Goal: Submit feedback/report problem: Submit feedback/report problem

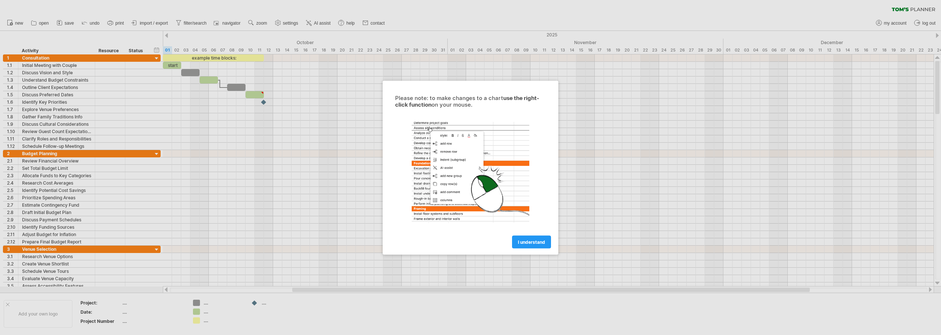
click at [198, 128] on div at bounding box center [470, 167] width 941 height 335
click at [530, 240] on span "I understand" at bounding box center [531, 242] width 27 height 6
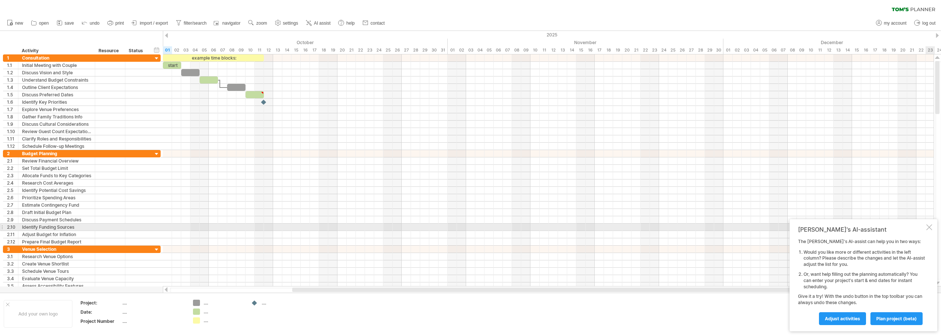
click at [930, 228] on div at bounding box center [929, 227] width 6 height 6
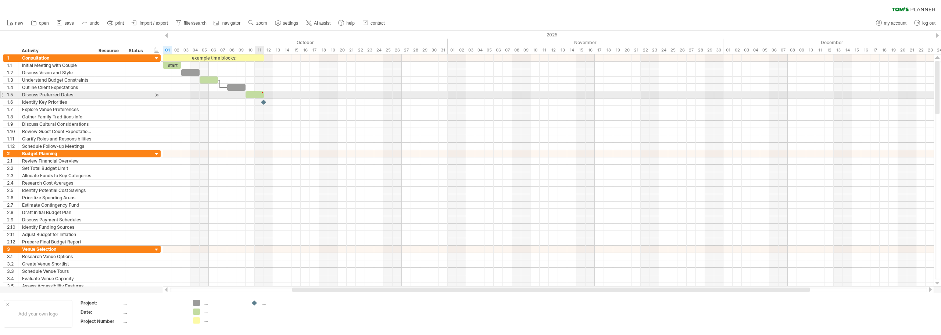
type textarea "**********"
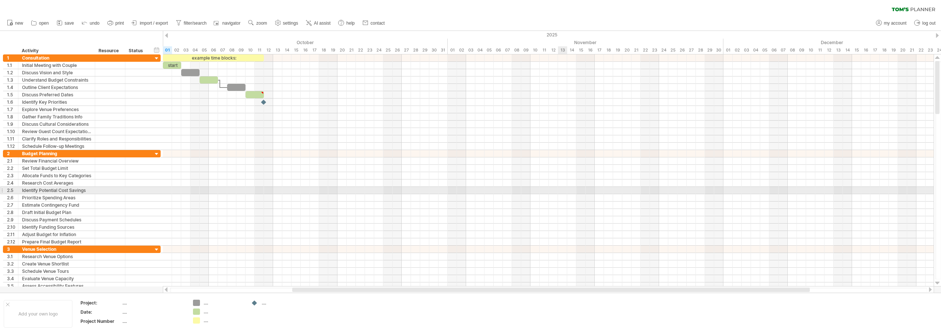
click at [566, 192] on div at bounding box center [548, 190] width 771 height 7
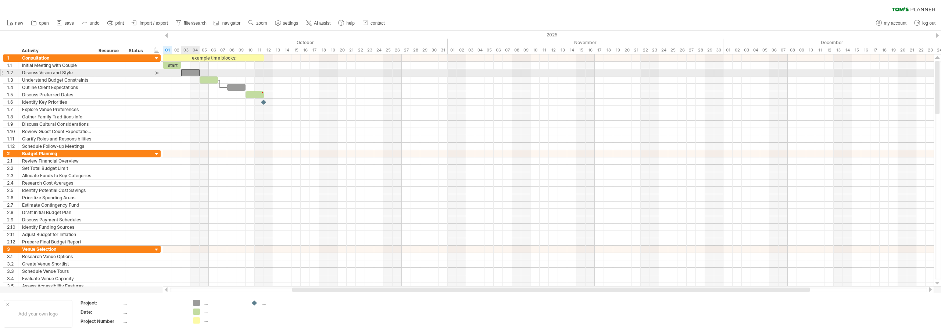
click at [187, 73] on div at bounding box center [190, 72] width 18 height 7
click at [208, 81] on div at bounding box center [209, 79] width 18 height 7
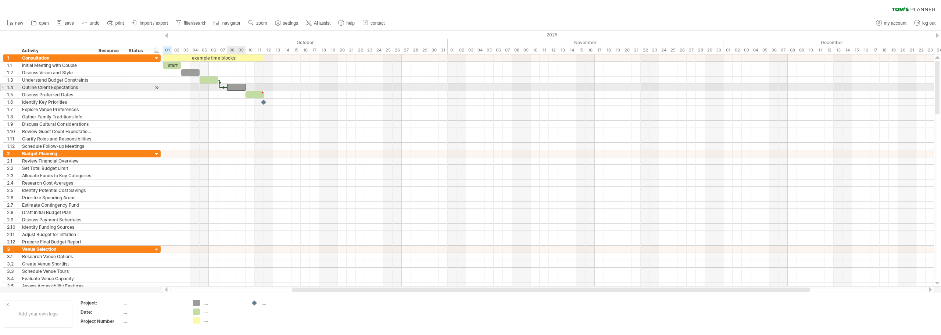
click at [230, 89] on div at bounding box center [236, 87] width 18 height 7
click at [255, 95] on div at bounding box center [255, 94] width 18 height 7
